Goal: Transaction & Acquisition: Purchase product/service

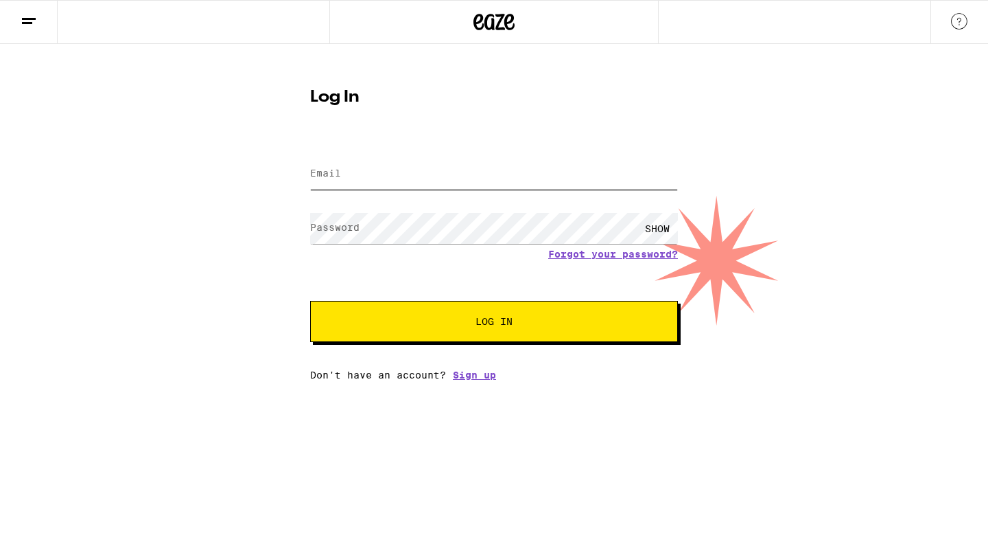
type input "[EMAIL_ADDRESS][PERSON_NAME][DOMAIN_NAME]"
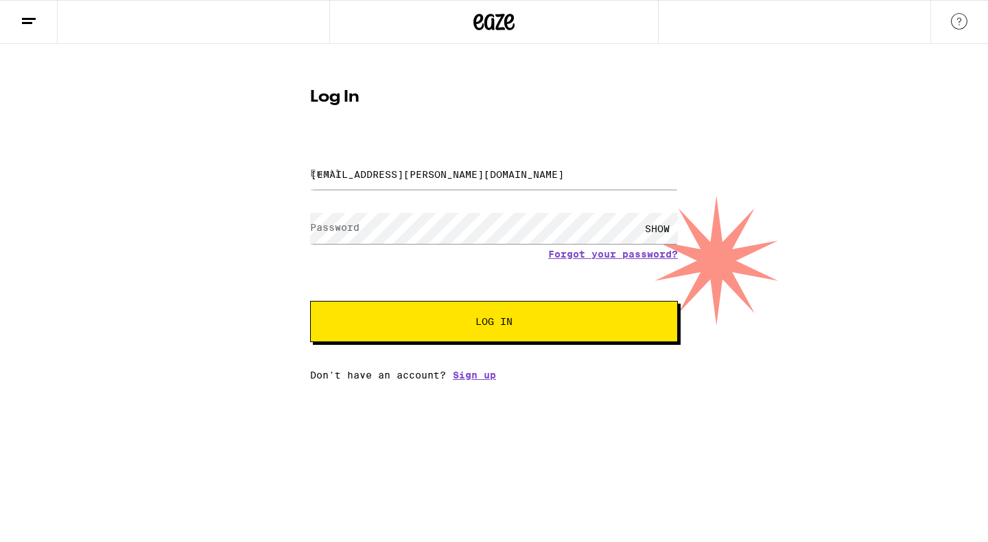
click at [451, 318] on span "Log In" at bounding box center [494, 321] width 257 height 10
